Goal: Information Seeking & Learning: Learn about a topic

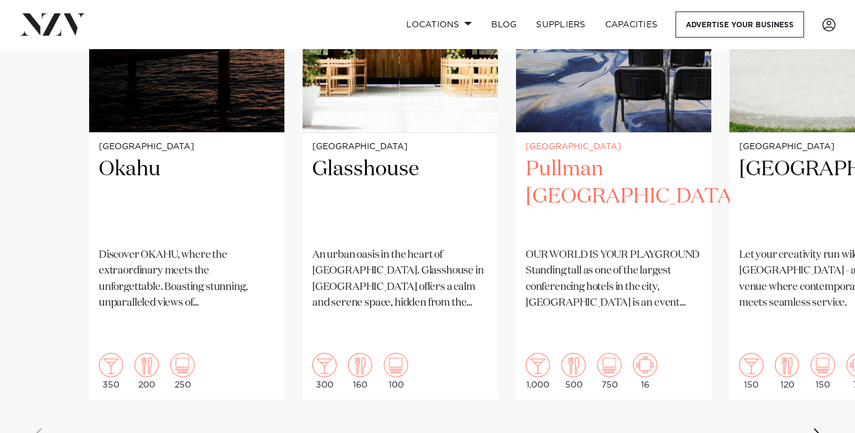
scroll to position [1042, 0]
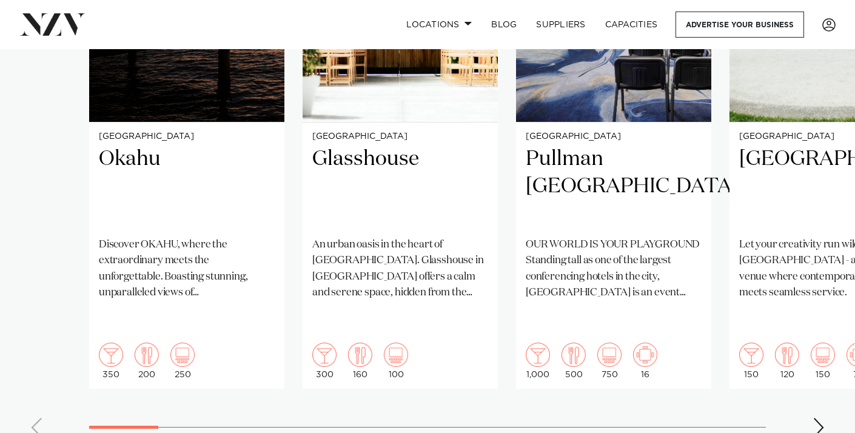
click at [819, 418] on div "Next slide" at bounding box center [818, 427] width 12 height 19
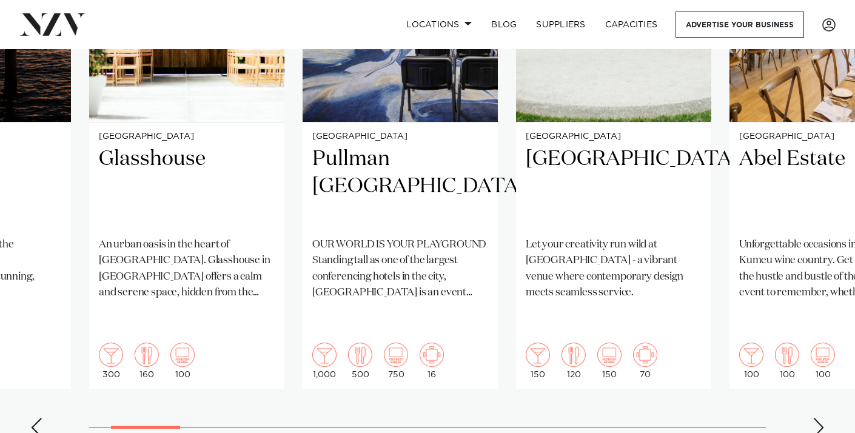
click at [819, 418] on div "Next slide" at bounding box center [818, 427] width 12 height 19
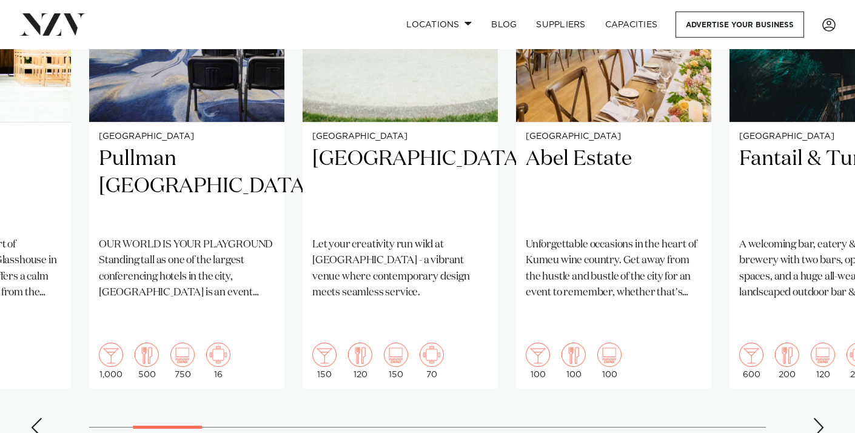
click at [819, 418] on div "Next slide" at bounding box center [818, 427] width 12 height 19
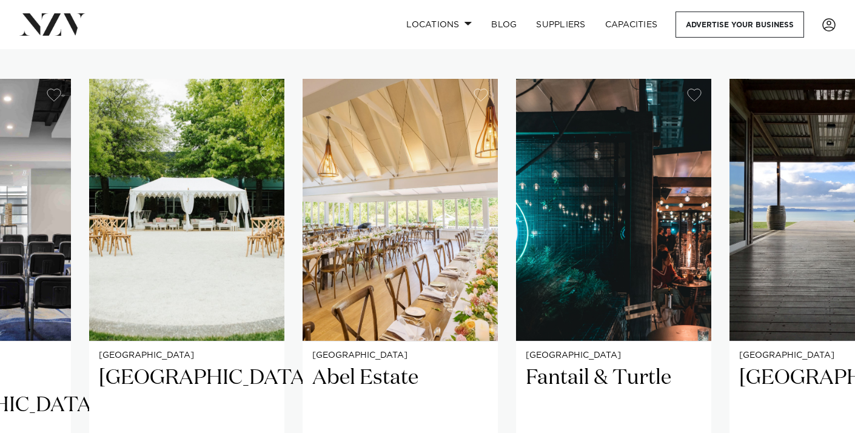
scroll to position [822, 0]
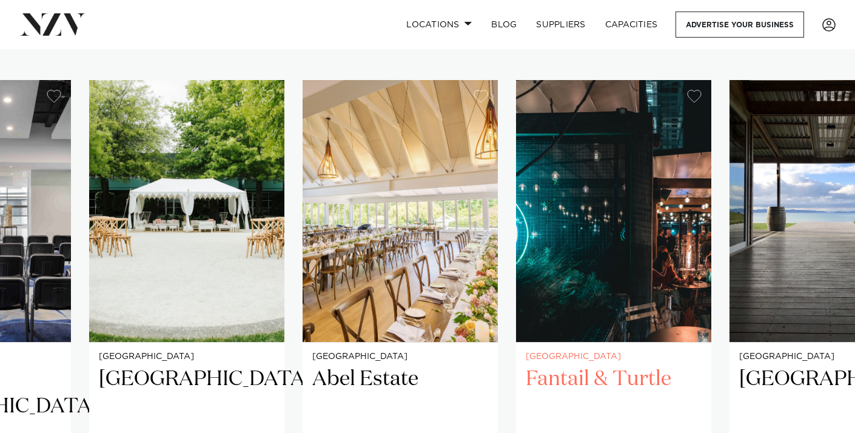
click at [644, 366] on h2 "Fantail & Turtle" at bounding box center [614, 407] width 176 height 82
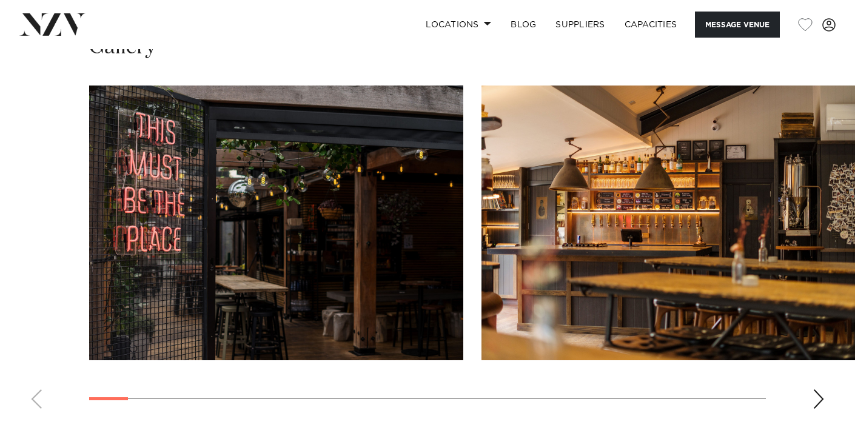
scroll to position [1235, 0]
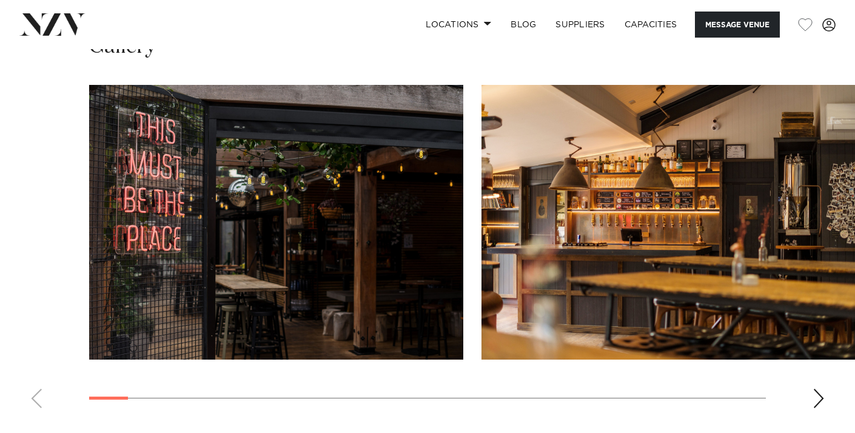
click at [821, 389] on div "Next slide" at bounding box center [818, 398] width 12 height 19
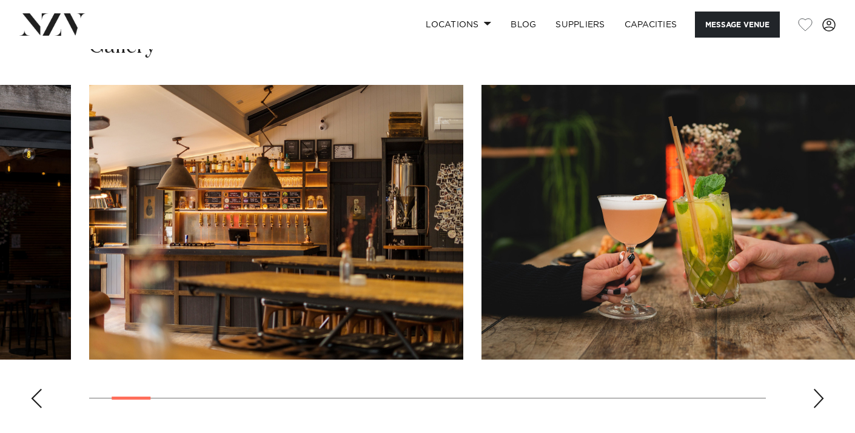
click at [821, 389] on div "Next slide" at bounding box center [818, 398] width 12 height 19
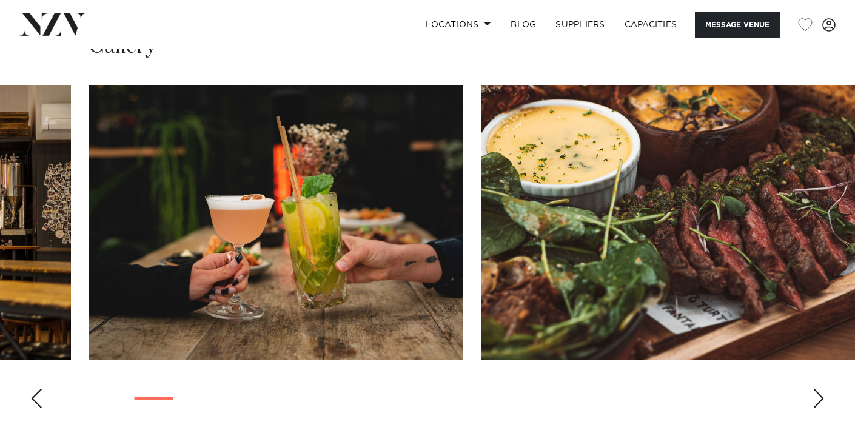
click at [821, 389] on div "Next slide" at bounding box center [818, 398] width 12 height 19
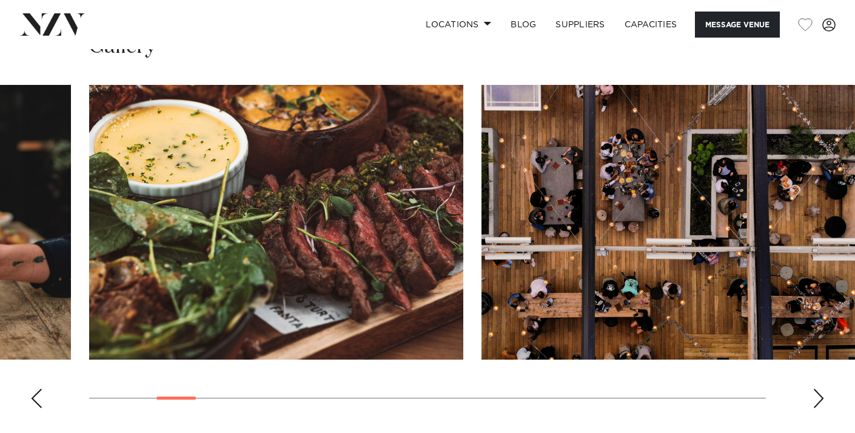
click at [821, 389] on div "Next slide" at bounding box center [818, 398] width 12 height 19
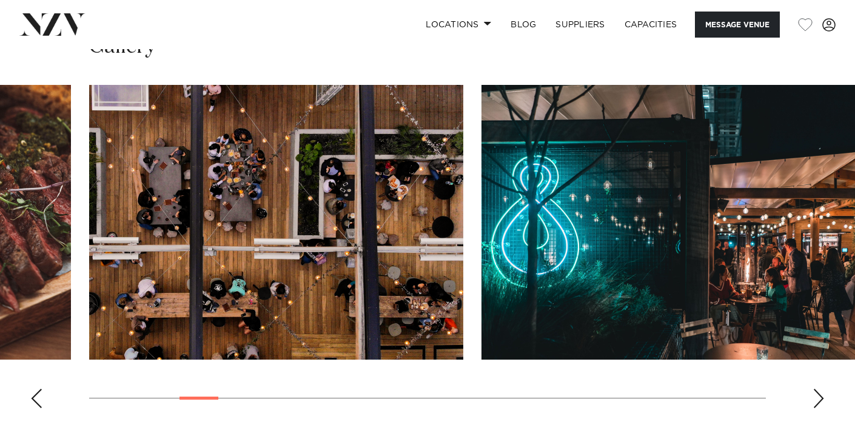
click at [821, 389] on div "Next slide" at bounding box center [818, 398] width 12 height 19
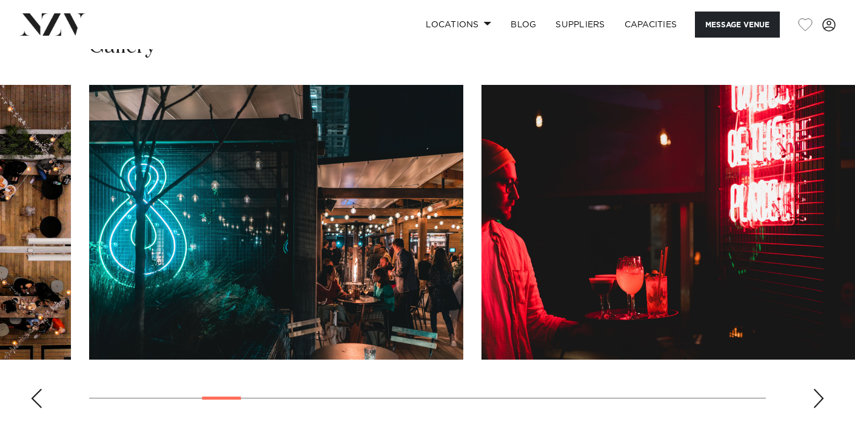
click at [821, 389] on div "Next slide" at bounding box center [818, 398] width 12 height 19
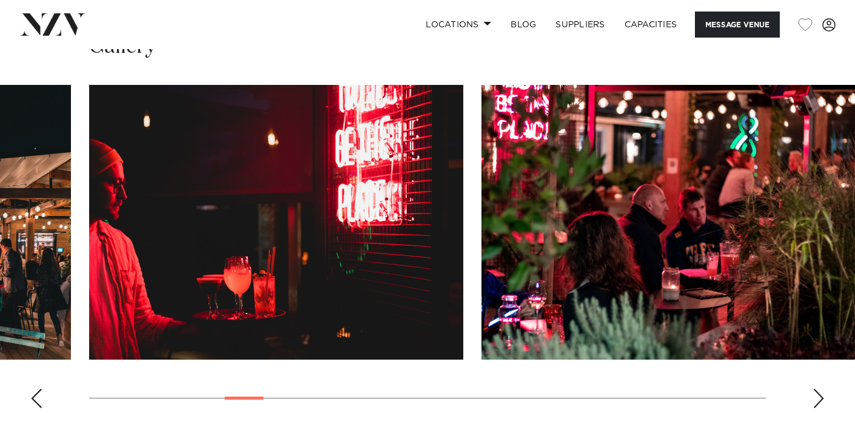
click at [821, 389] on div "Next slide" at bounding box center [818, 398] width 12 height 19
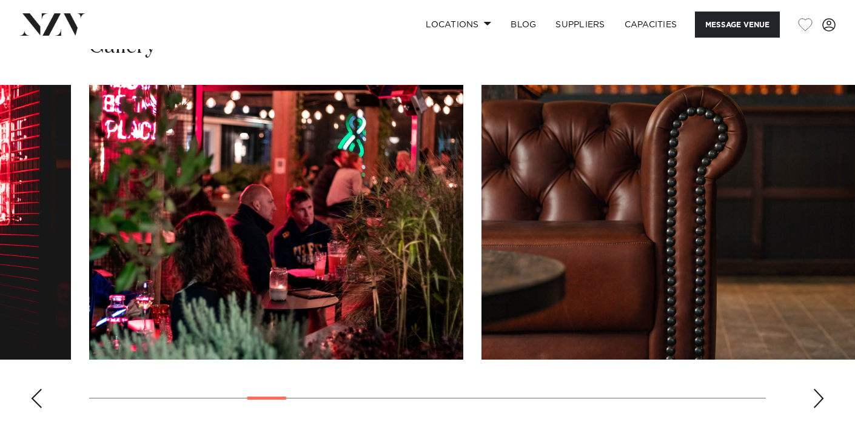
click at [821, 389] on div "Next slide" at bounding box center [818, 398] width 12 height 19
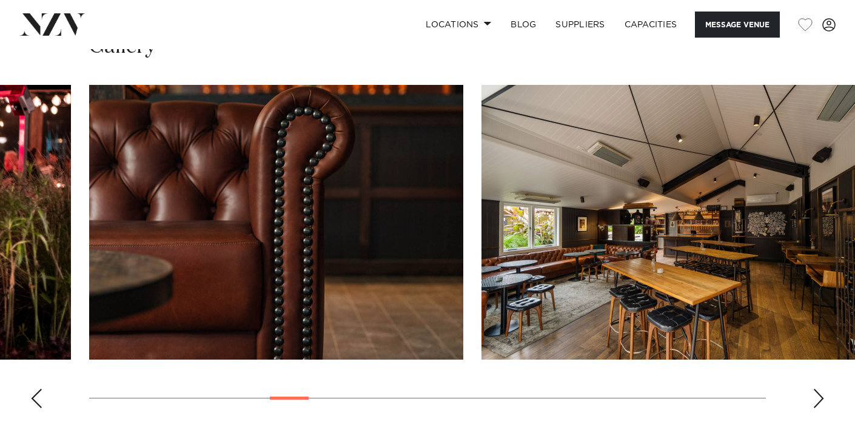
click at [821, 389] on div "Next slide" at bounding box center [818, 398] width 12 height 19
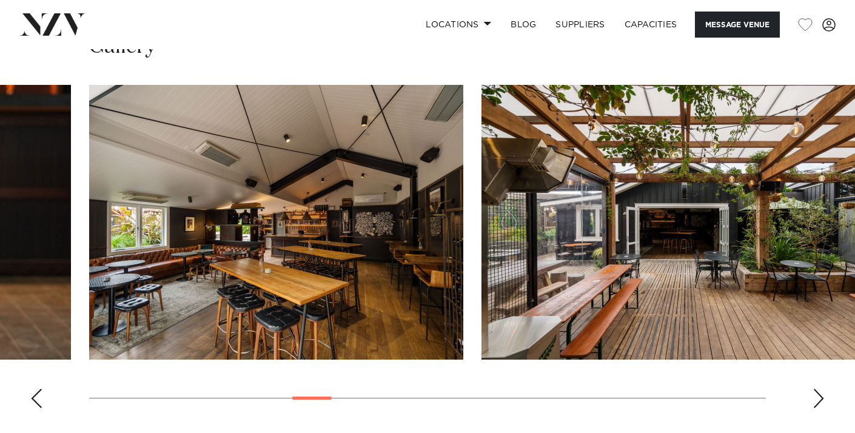
click at [821, 389] on div "Next slide" at bounding box center [818, 398] width 12 height 19
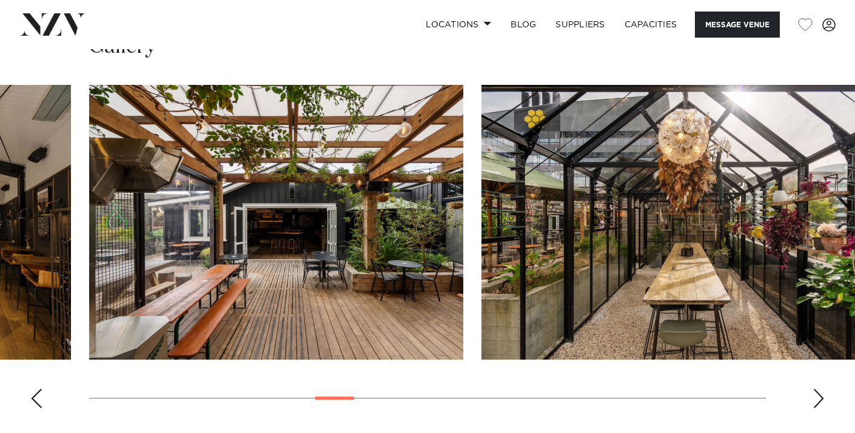
click at [821, 389] on div "Next slide" at bounding box center [818, 398] width 12 height 19
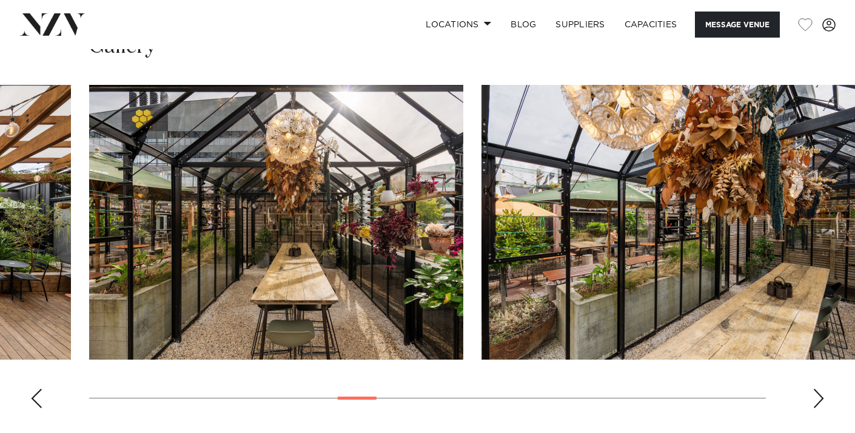
click at [821, 389] on div "Next slide" at bounding box center [818, 398] width 12 height 19
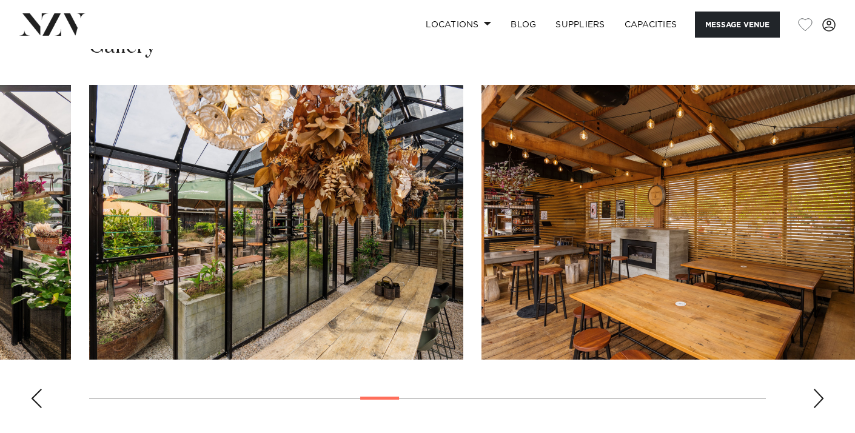
click at [821, 389] on div "Next slide" at bounding box center [818, 398] width 12 height 19
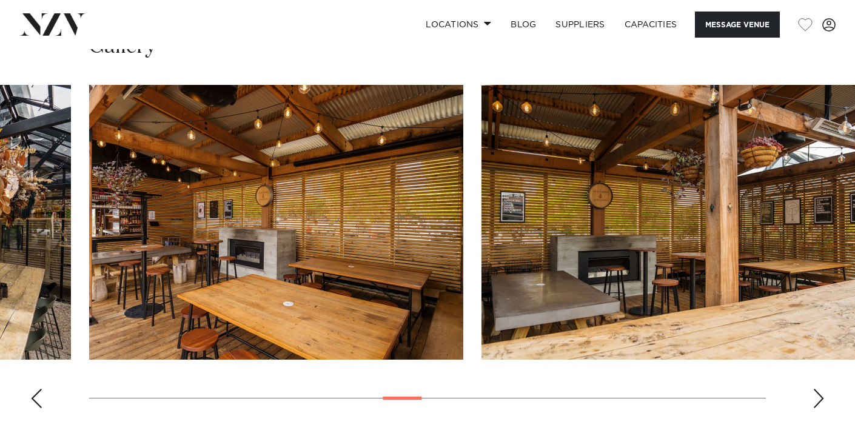
click at [821, 389] on div "Next slide" at bounding box center [818, 398] width 12 height 19
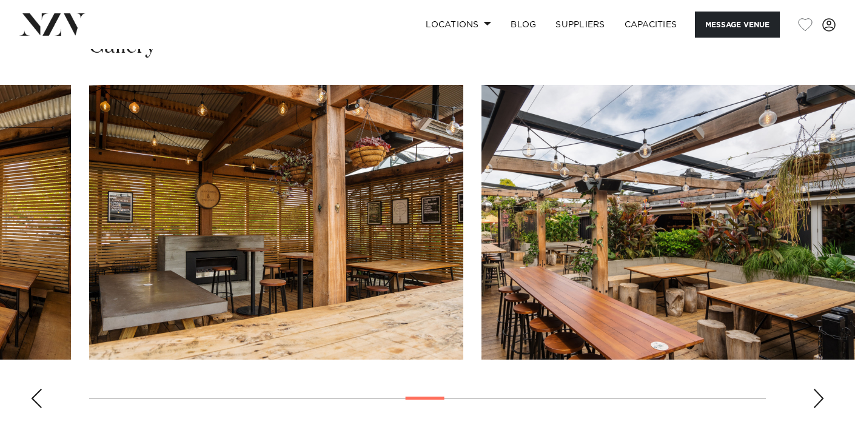
click at [821, 389] on div "Next slide" at bounding box center [818, 398] width 12 height 19
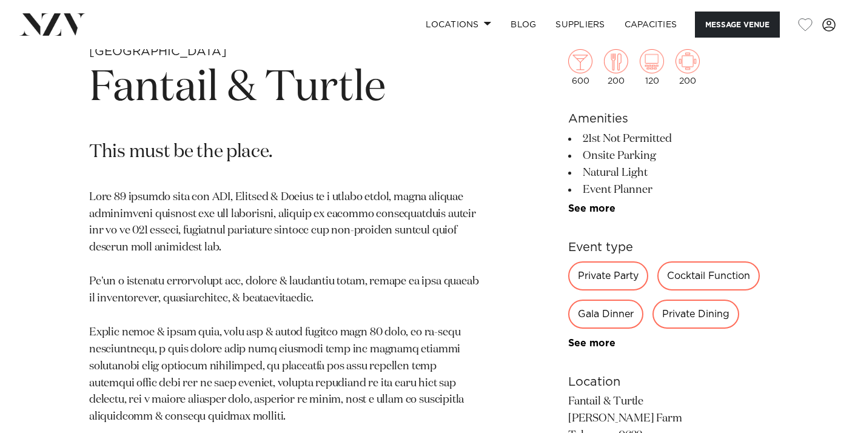
scroll to position [463, 0]
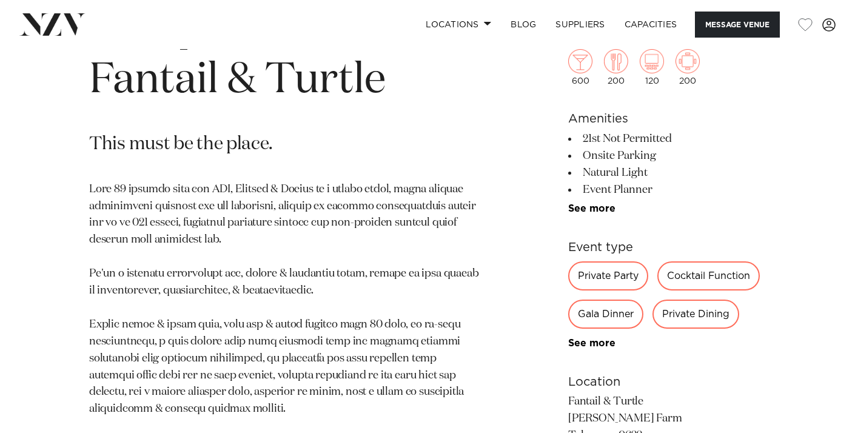
click at [616, 278] on div "Private Party" at bounding box center [608, 275] width 80 height 29
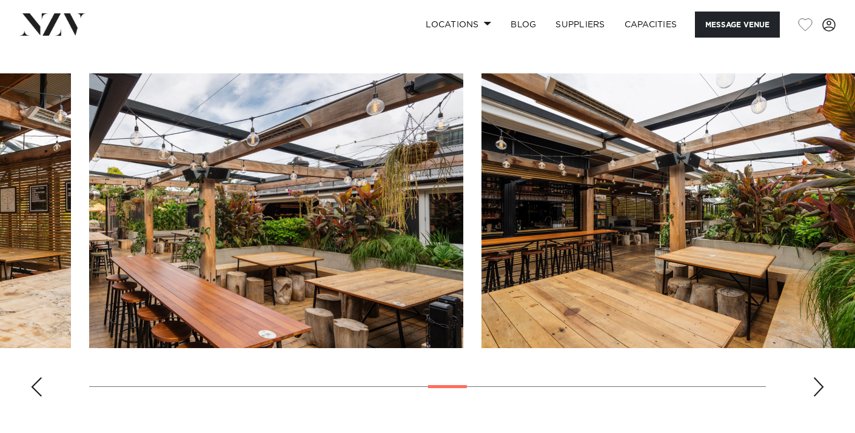
scroll to position [1247, 0]
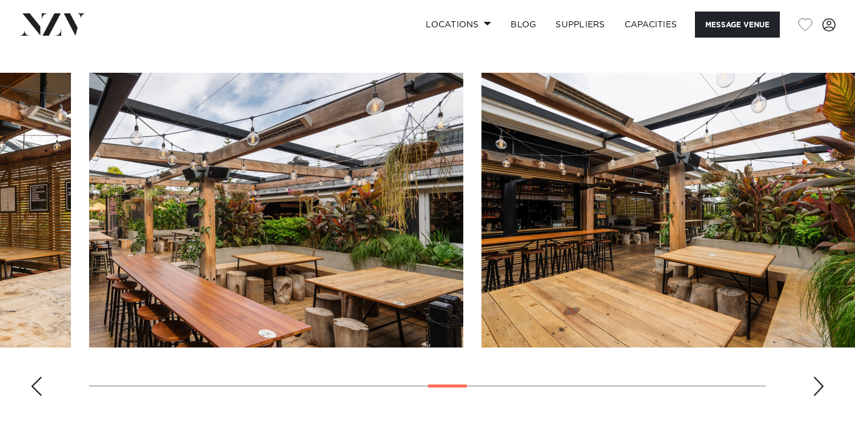
click at [820, 376] on div "Next slide" at bounding box center [818, 385] width 12 height 19
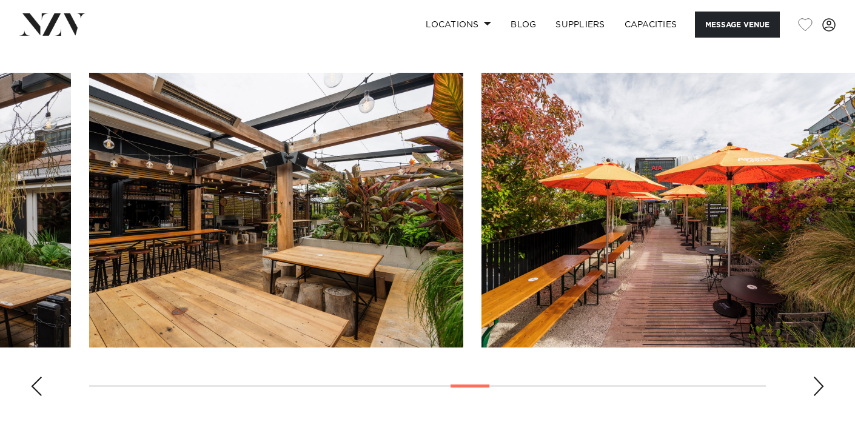
click at [820, 376] on div "Next slide" at bounding box center [818, 385] width 12 height 19
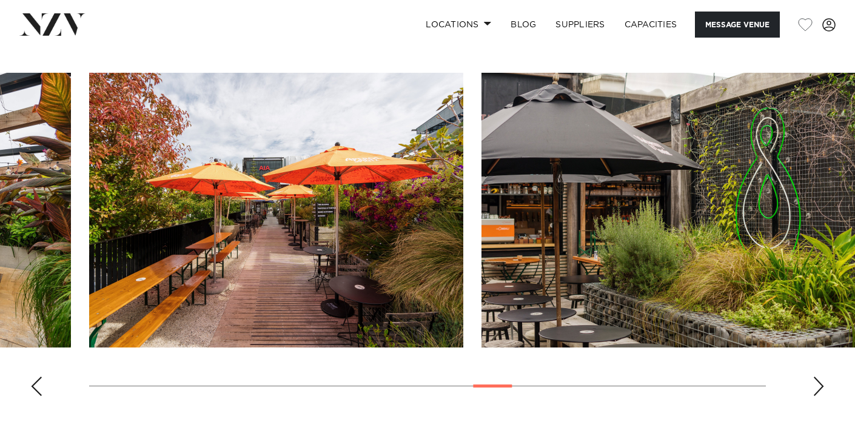
click at [820, 376] on div "Next slide" at bounding box center [818, 385] width 12 height 19
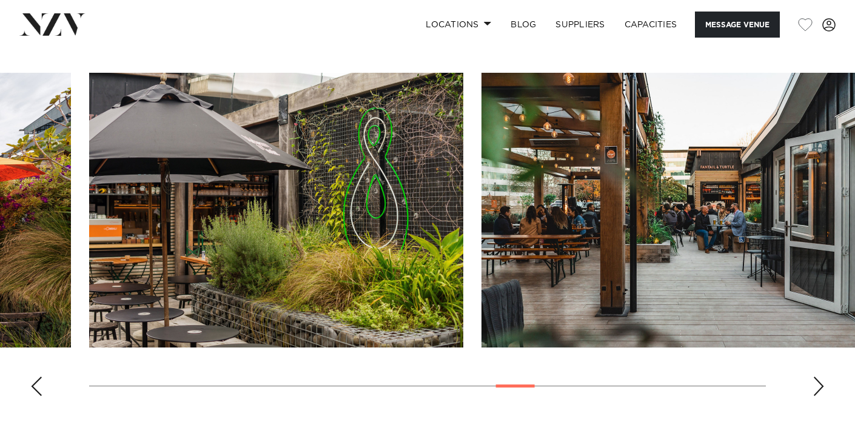
click at [820, 376] on div "Next slide" at bounding box center [818, 385] width 12 height 19
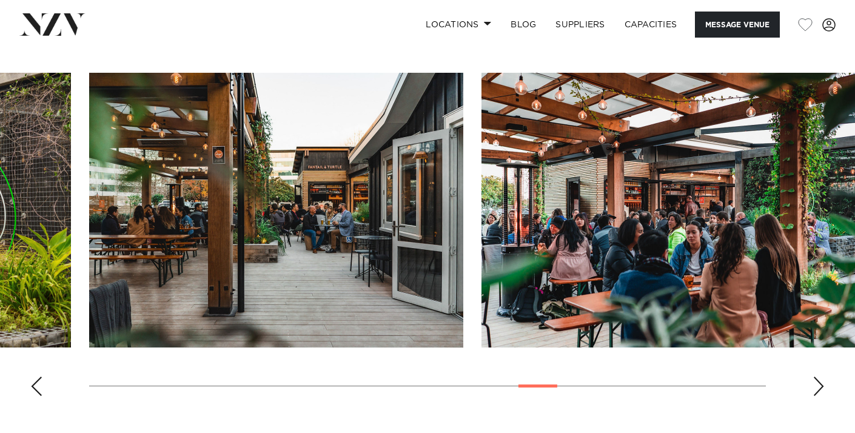
click at [820, 376] on div "Next slide" at bounding box center [818, 385] width 12 height 19
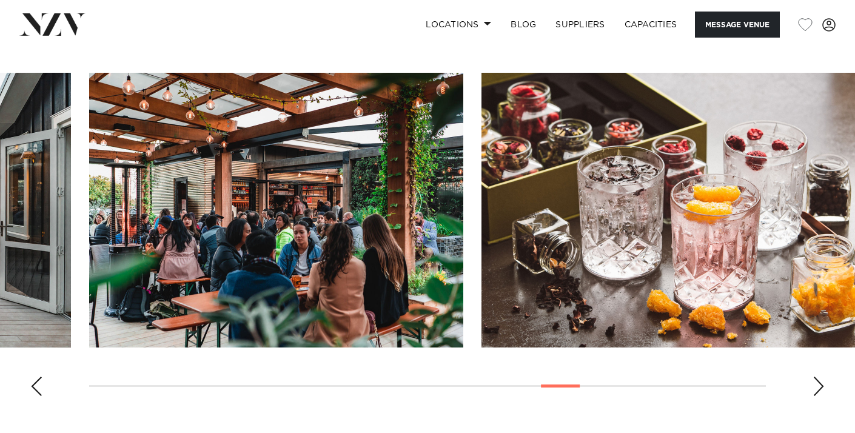
click at [820, 376] on div "Next slide" at bounding box center [818, 385] width 12 height 19
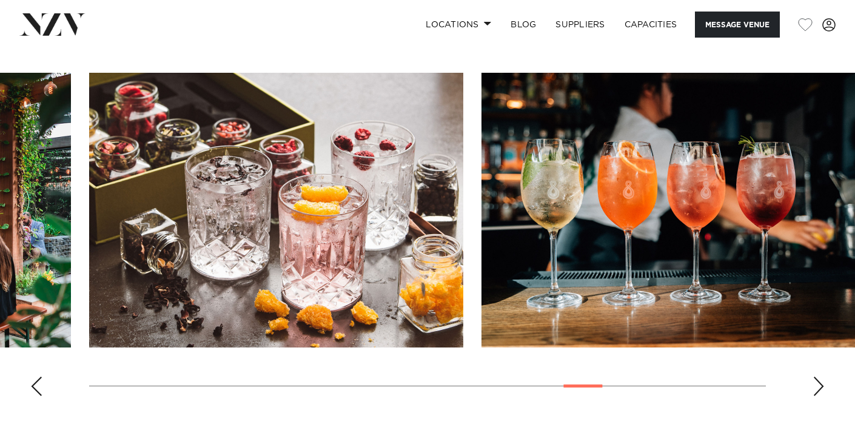
click at [820, 376] on div "Next slide" at bounding box center [818, 385] width 12 height 19
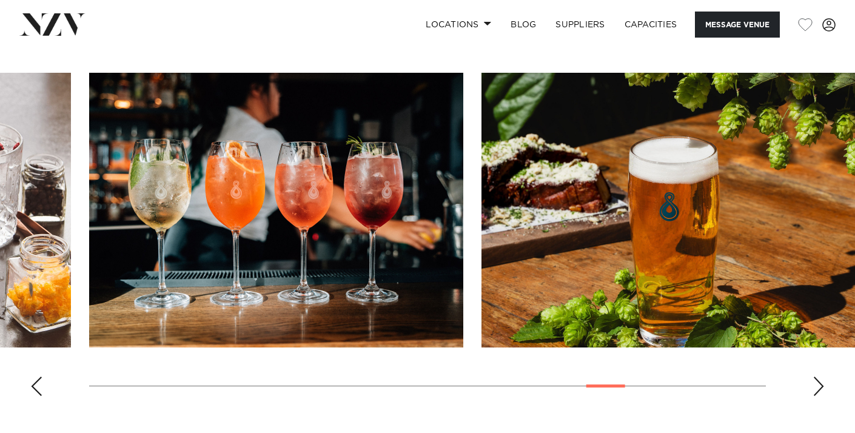
click at [820, 376] on div "Next slide" at bounding box center [818, 385] width 12 height 19
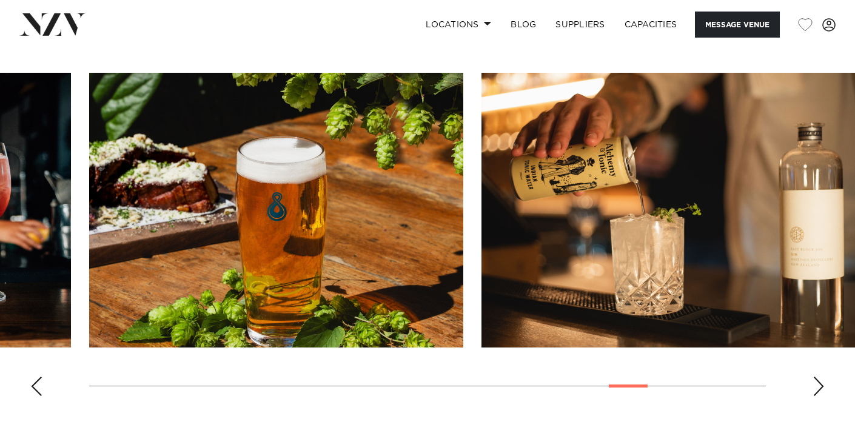
click at [820, 376] on div "Next slide" at bounding box center [818, 385] width 12 height 19
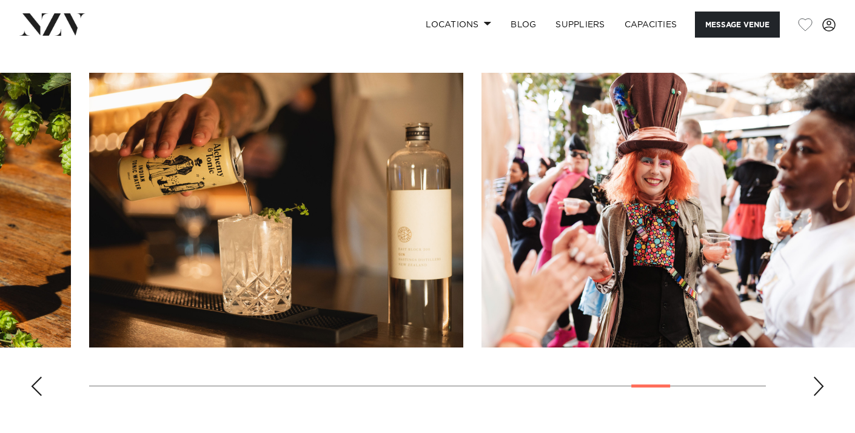
click at [820, 376] on div "Next slide" at bounding box center [818, 385] width 12 height 19
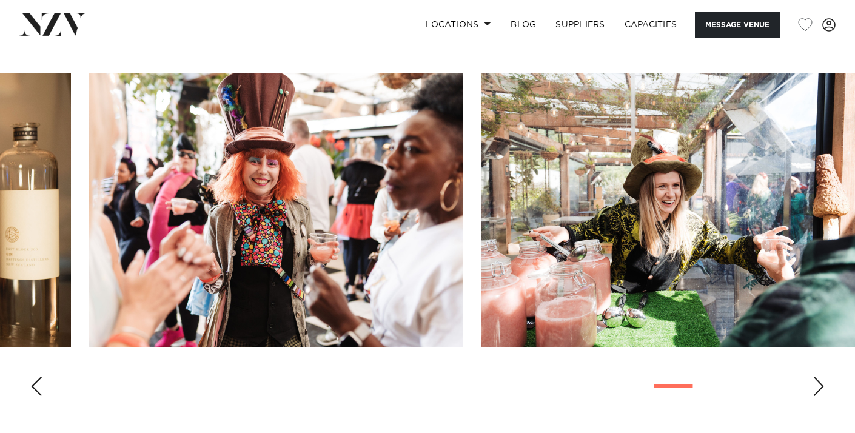
click at [820, 376] on div "Next slide" at bounding box center [818, 385] width 12 height 19
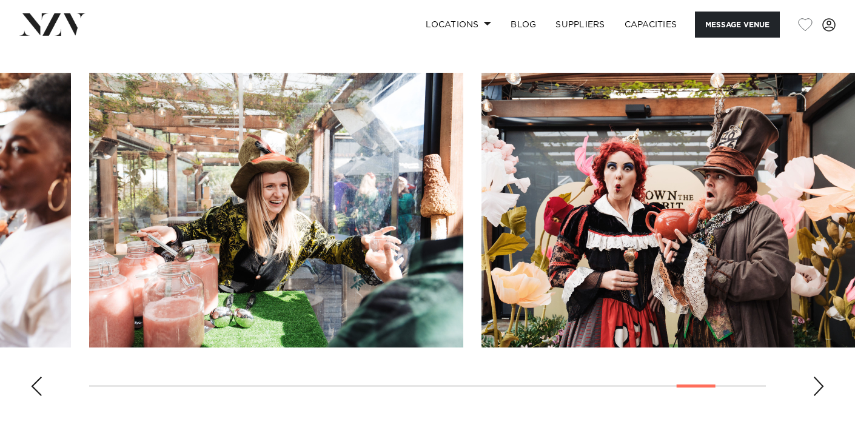
click at [820, 376] on div "Next slide" at bounding box center [818, 385] width 12 height 19
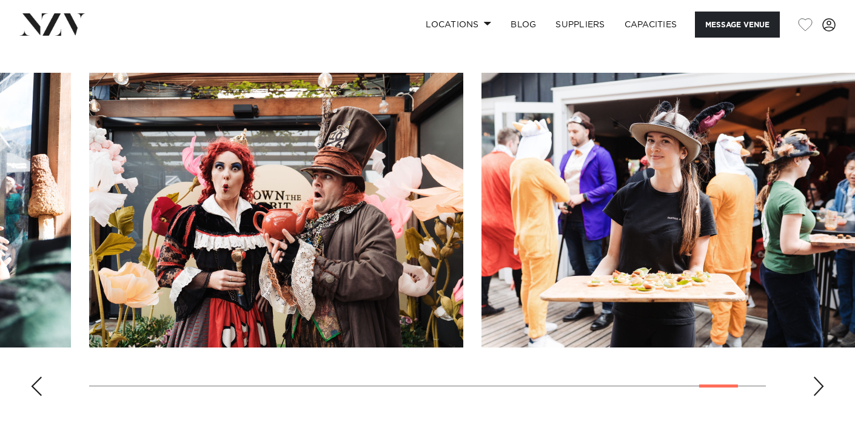
click at [820, 376] on div "Next slide" at bounding box center [818, 385] width 12 height 19
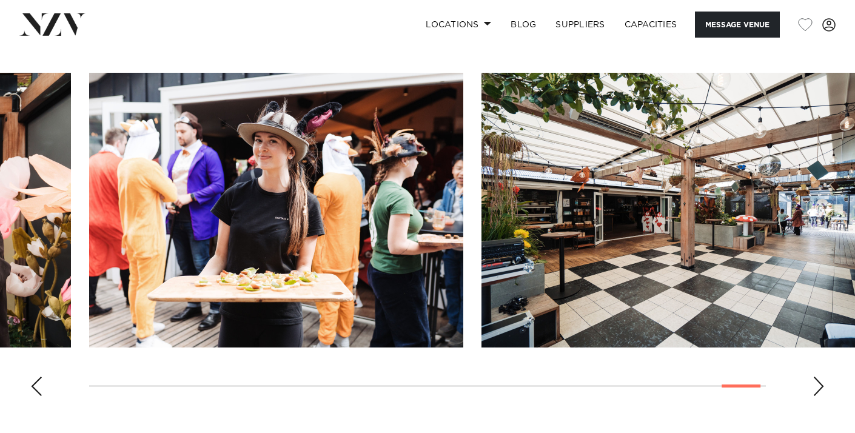
click at [820, 376] on div "Next slide" at bounding box center [818, 385] width 12 height 19
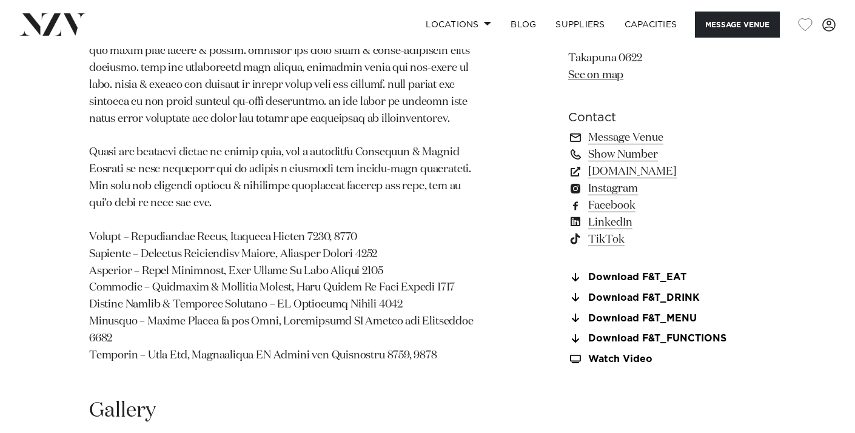
scroll to position [875, 0]
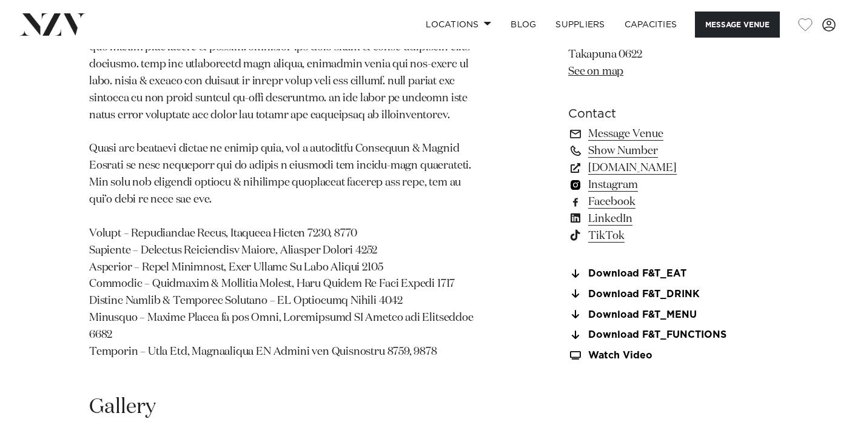
click at [603, 176] on link "Instagram" at bounding box center [667, 184] width 198 height 17
click at [650, 159] on link "www.fantailandturtle.co.nz" at bounding box center [667, 167] width 198 height 17
